Goal: Transaction & Acquisition: Download file/media

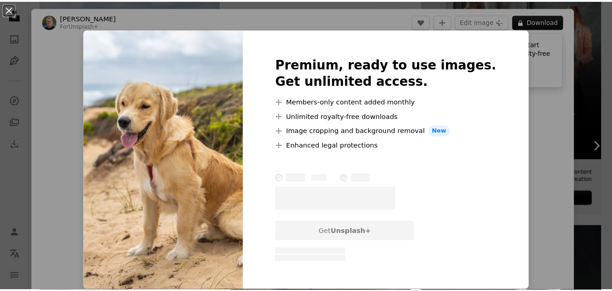
scroll to position [147, 0]
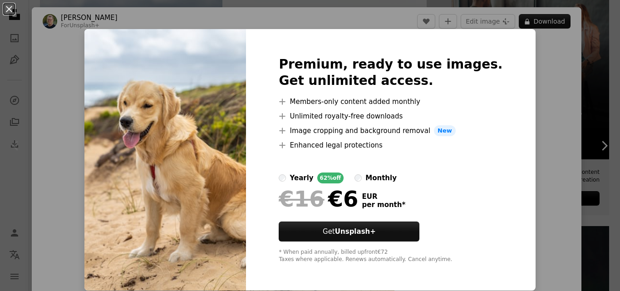
click at [529, 128] on div "An X shape Premium, ready to use images. Get unlimited access. A plus sign Memb…" at bounding box center [310, 145] width 620 height 291
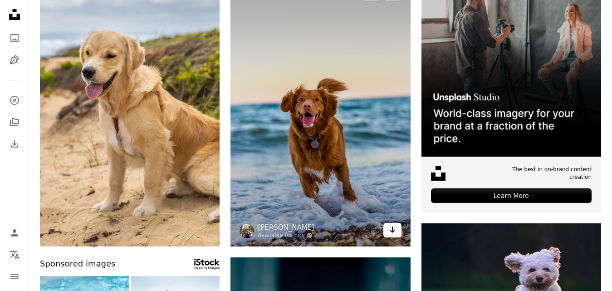
click at [391, 228] on icon "Arrow pointing down" at bounding box center [392, 229] width 7 height 11
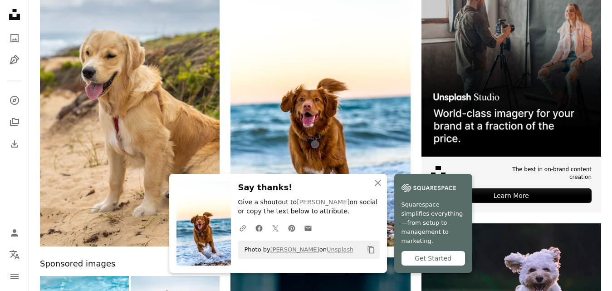
click at [433, 260] on div "Get Started" at bounding box center [434, 258] width 64 height 15
click at [380, 188] on icon "An X shape" at bounding box center [378, 182] width 11 height 11
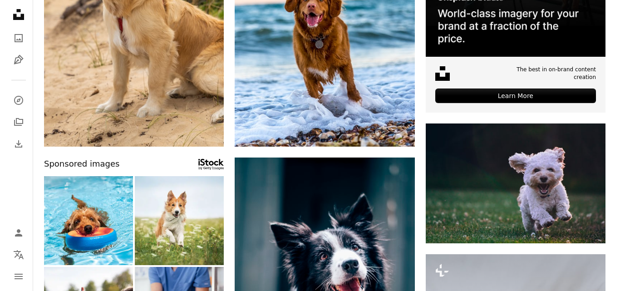
scroll to position [283, 0]
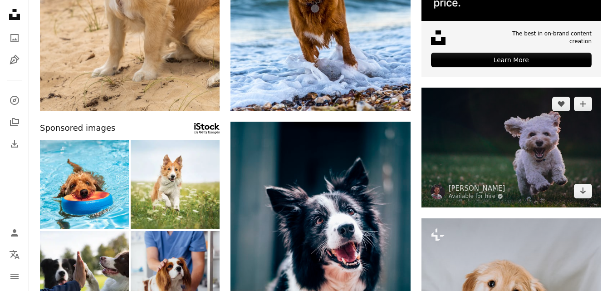
click at [539, 137] on img at bounding box center [512, 148] width 180 height 120
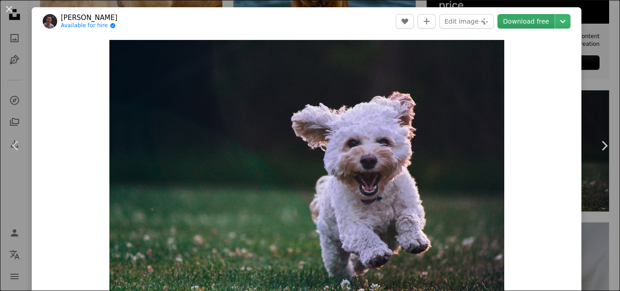
click at [530, 25] on link "Download free" at bounding box center [525, 21] width 57 height 15
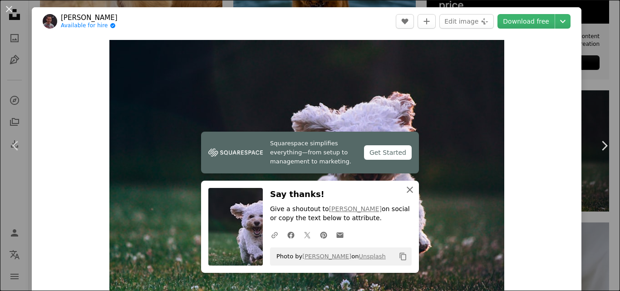
click at [412, 190] on icon "An X shape" at bounding box center [409, 189] width 11 height 11
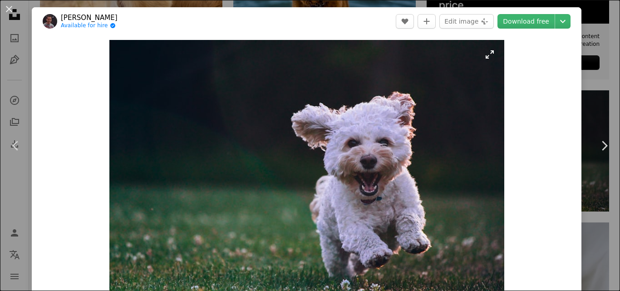
click at [487, 58] on img "Zoom in on this image" at bounding box center [306, 171] width 395 height 263
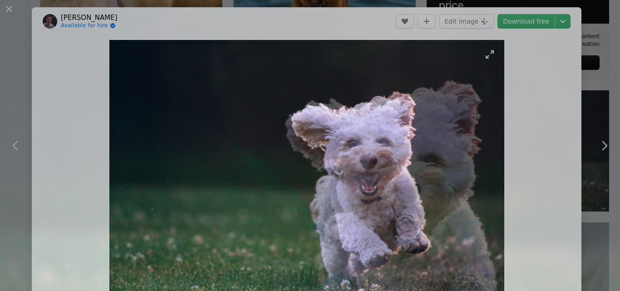
scroll to position [59, 0]
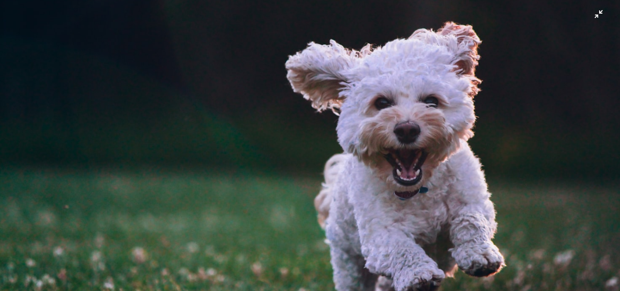
click at [598, 20] on img "Zoom out on this image" at bounding box center [310, 148] width 621 height 414
